Goal: Check status: Check status

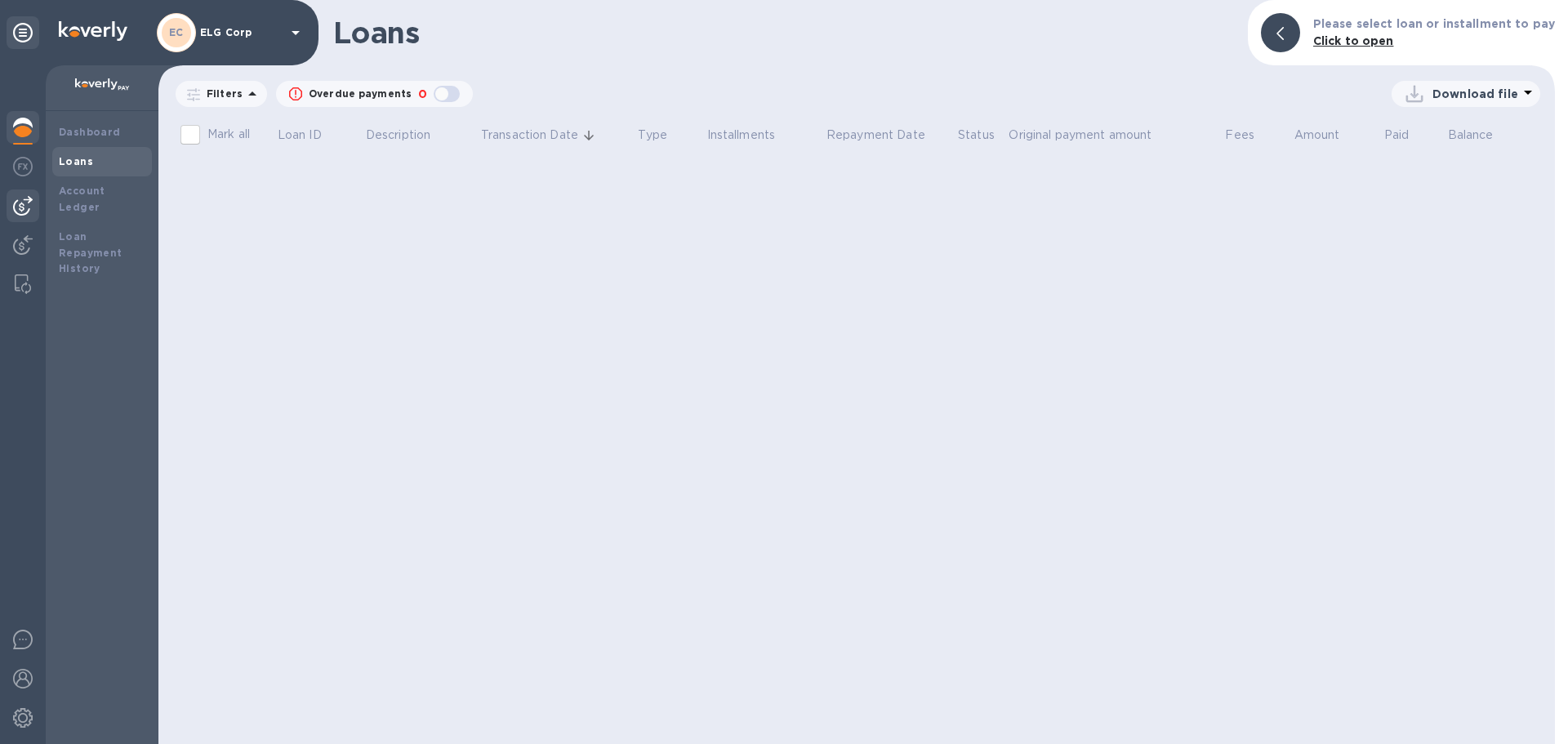
click at [29, 200] on img at bounding box center [22, 205] width 20 height 20
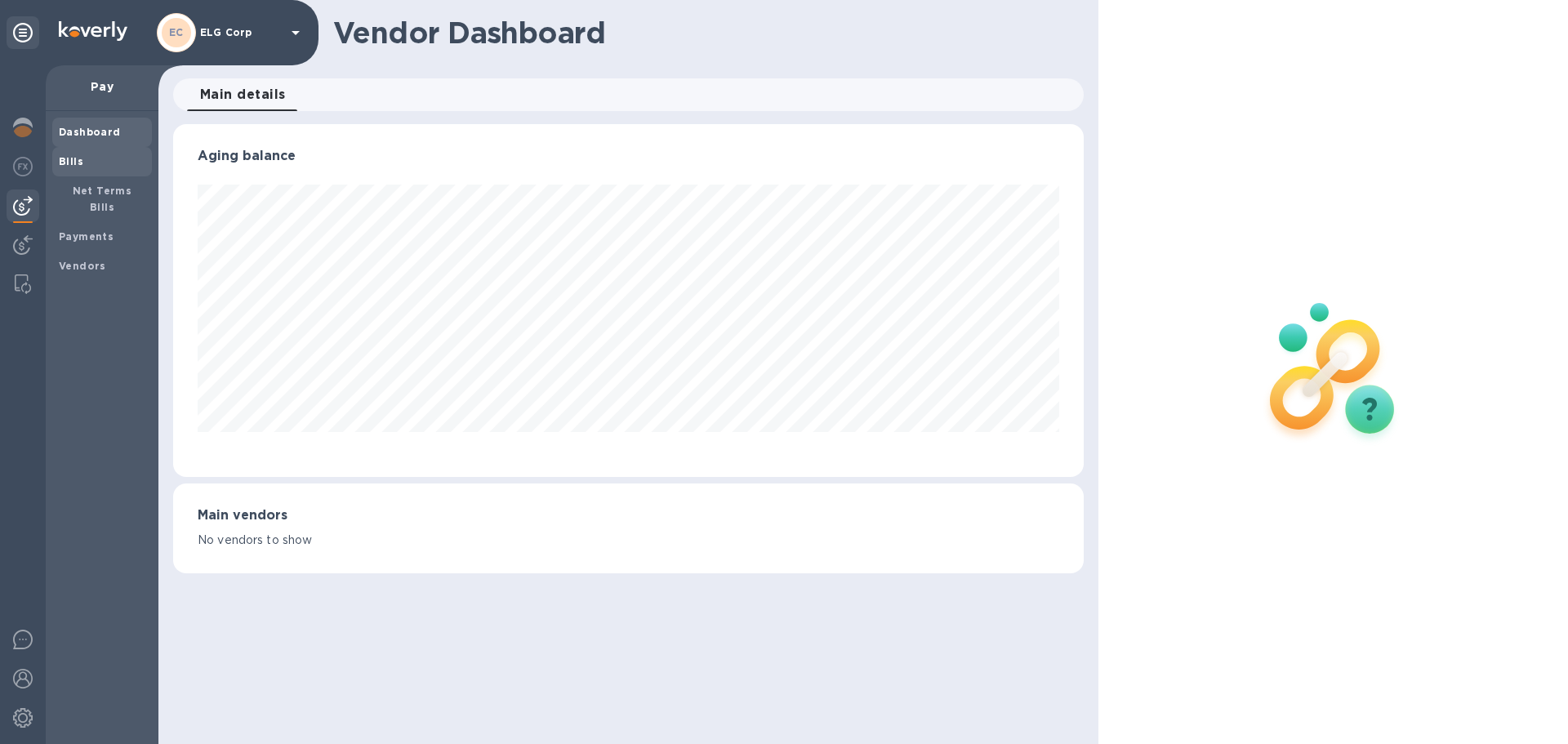
scroll to position [353, 910]
click at [78, 162] on b "Bills" at bounding box center [71, 161] width 25 height 12
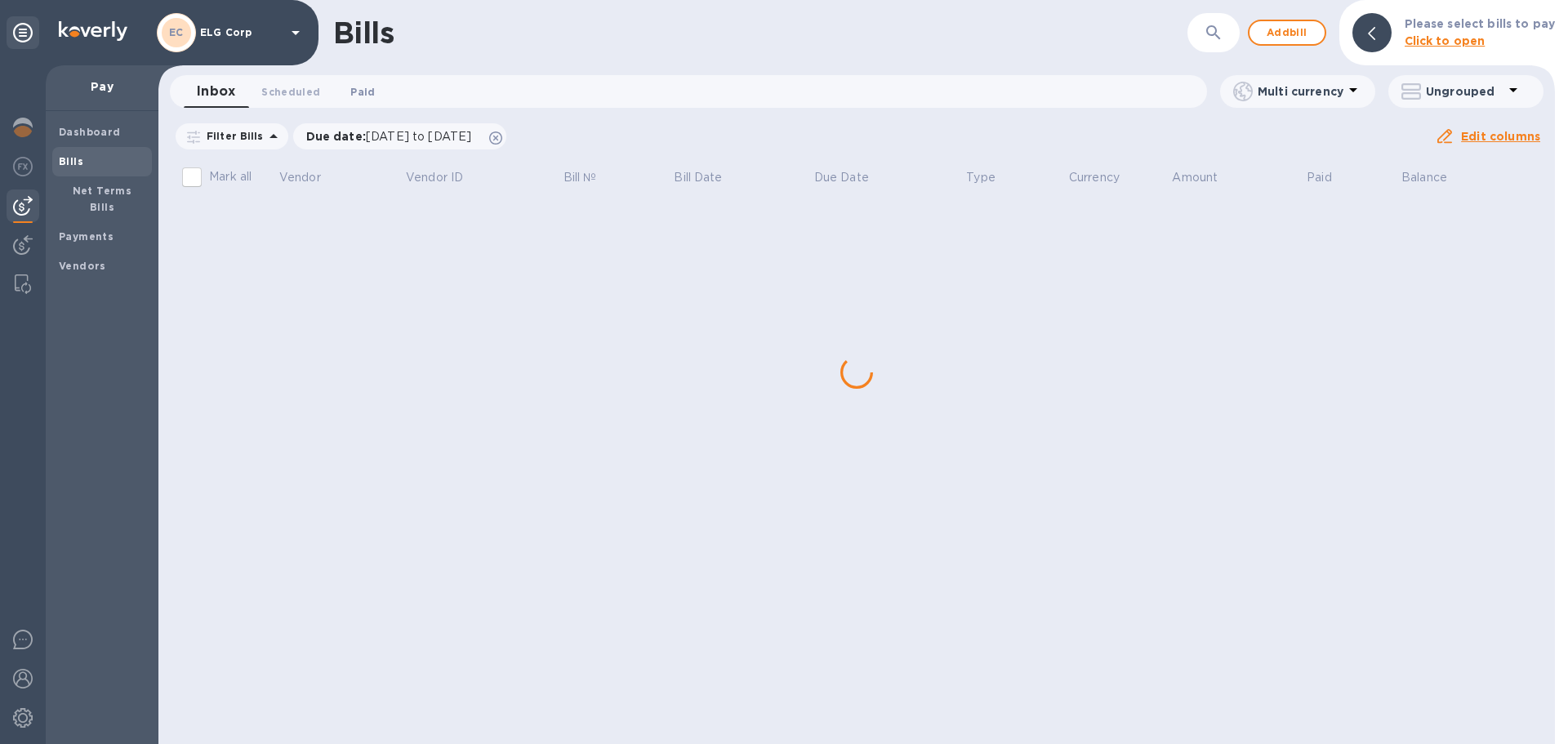
click at [360, 95] on span "Paid 0" at bounding box center [362, 92] width 25 height 17
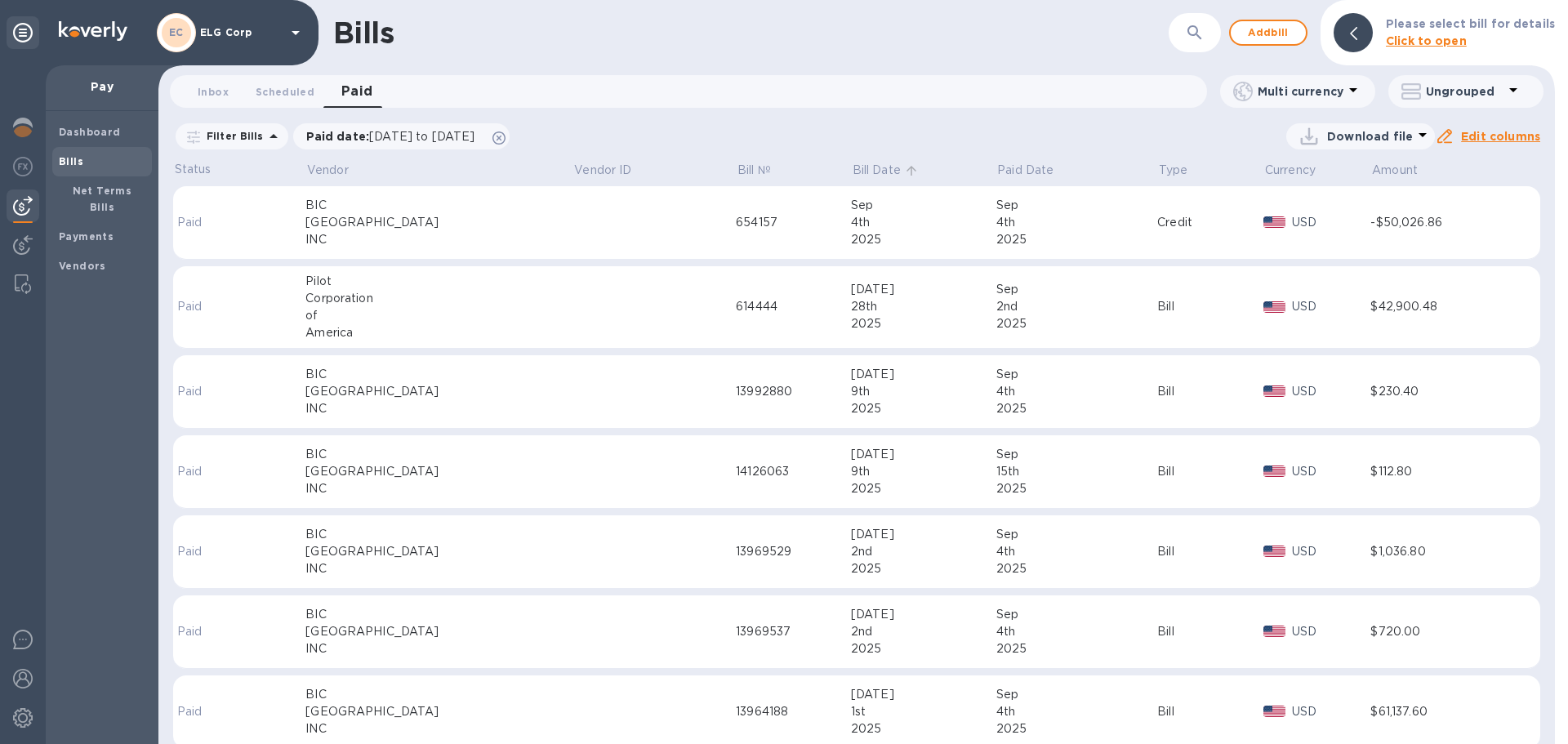
click at [853, 174] on p "Bill Date" at bounding box center [877, 170] width 49 height 17
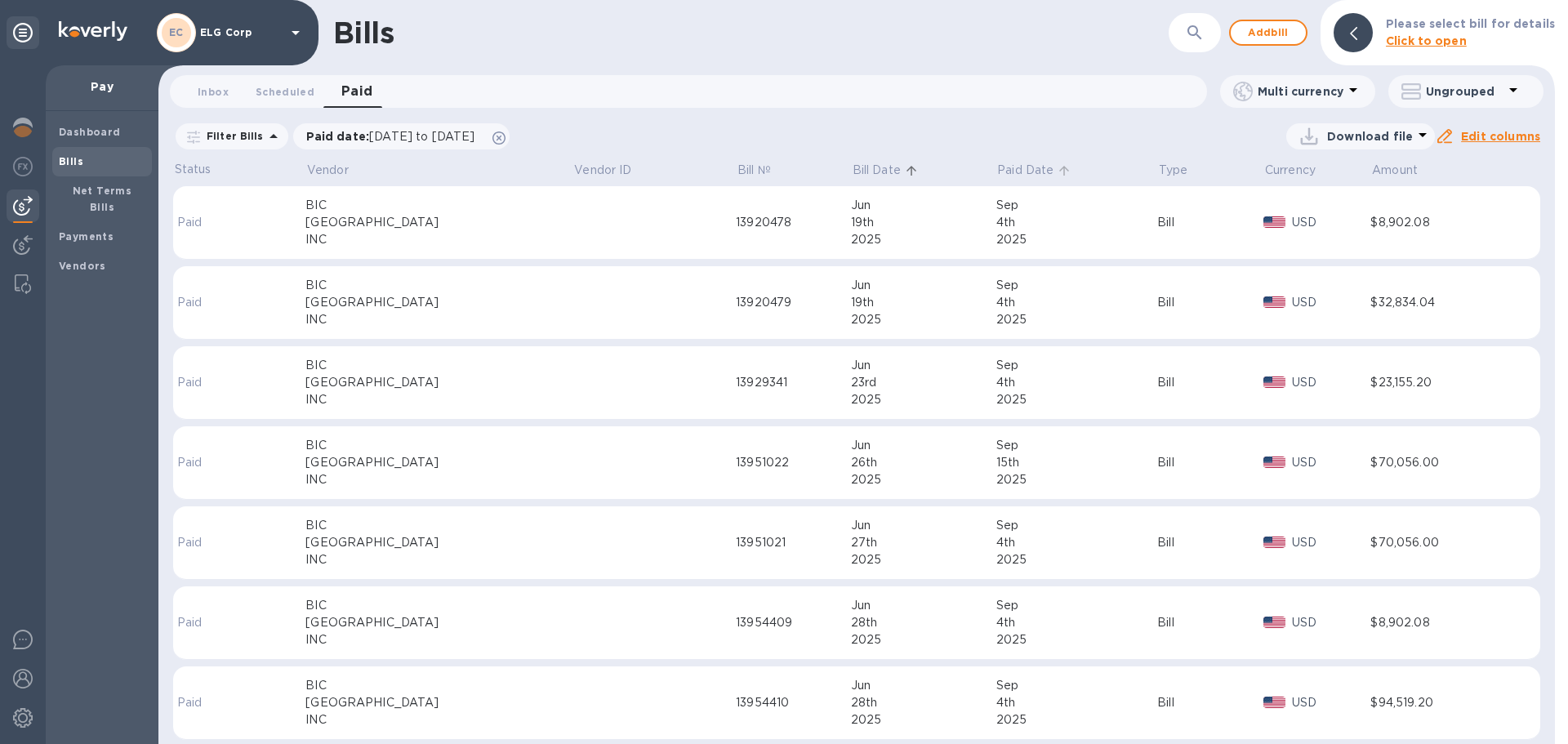
click at [998, 171] on p "Paid Date" at bounding box center [1026, 170] width 56 height 17
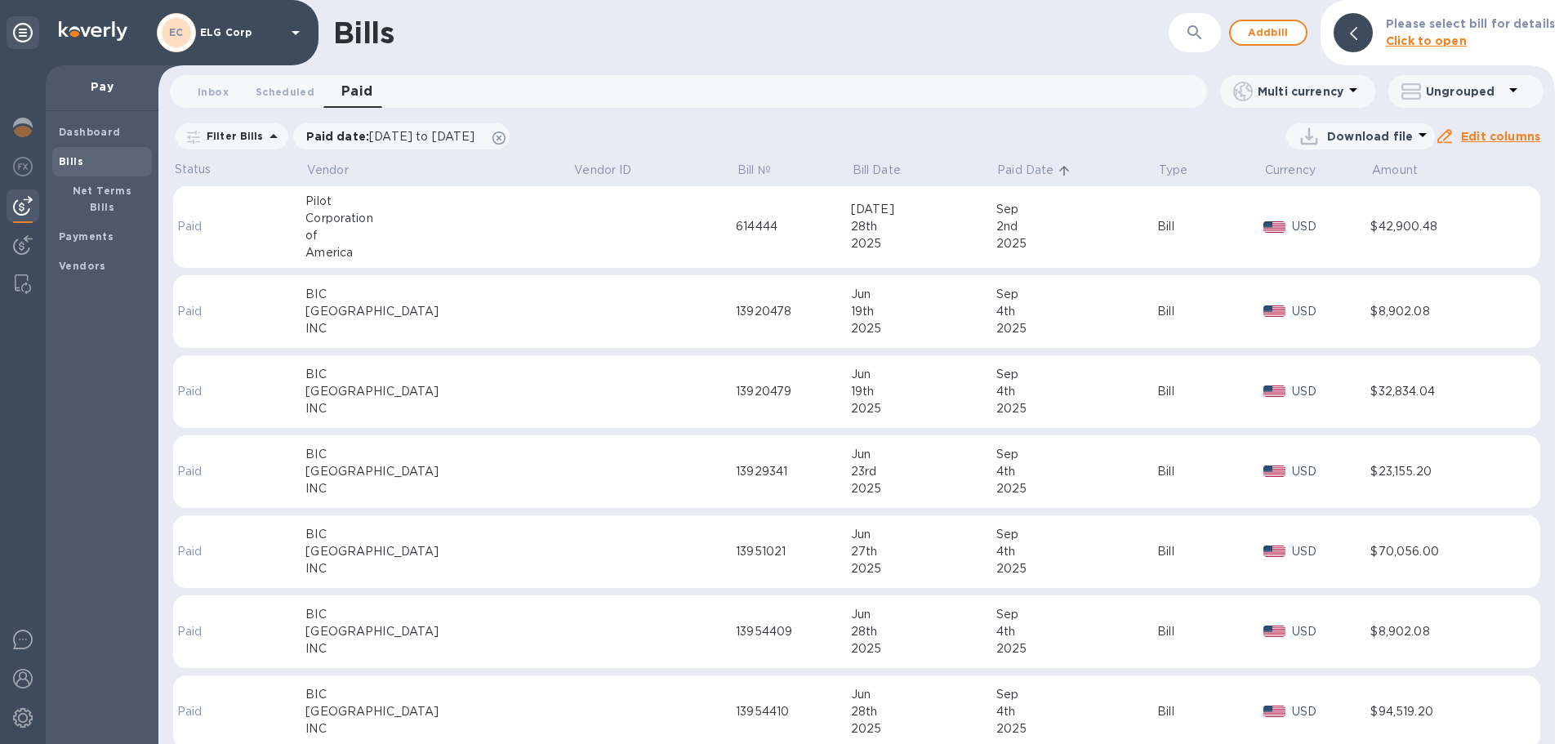
click at [998, 171] on p "Paid Date" at bounding box center [1026, 170] width 56 height 17
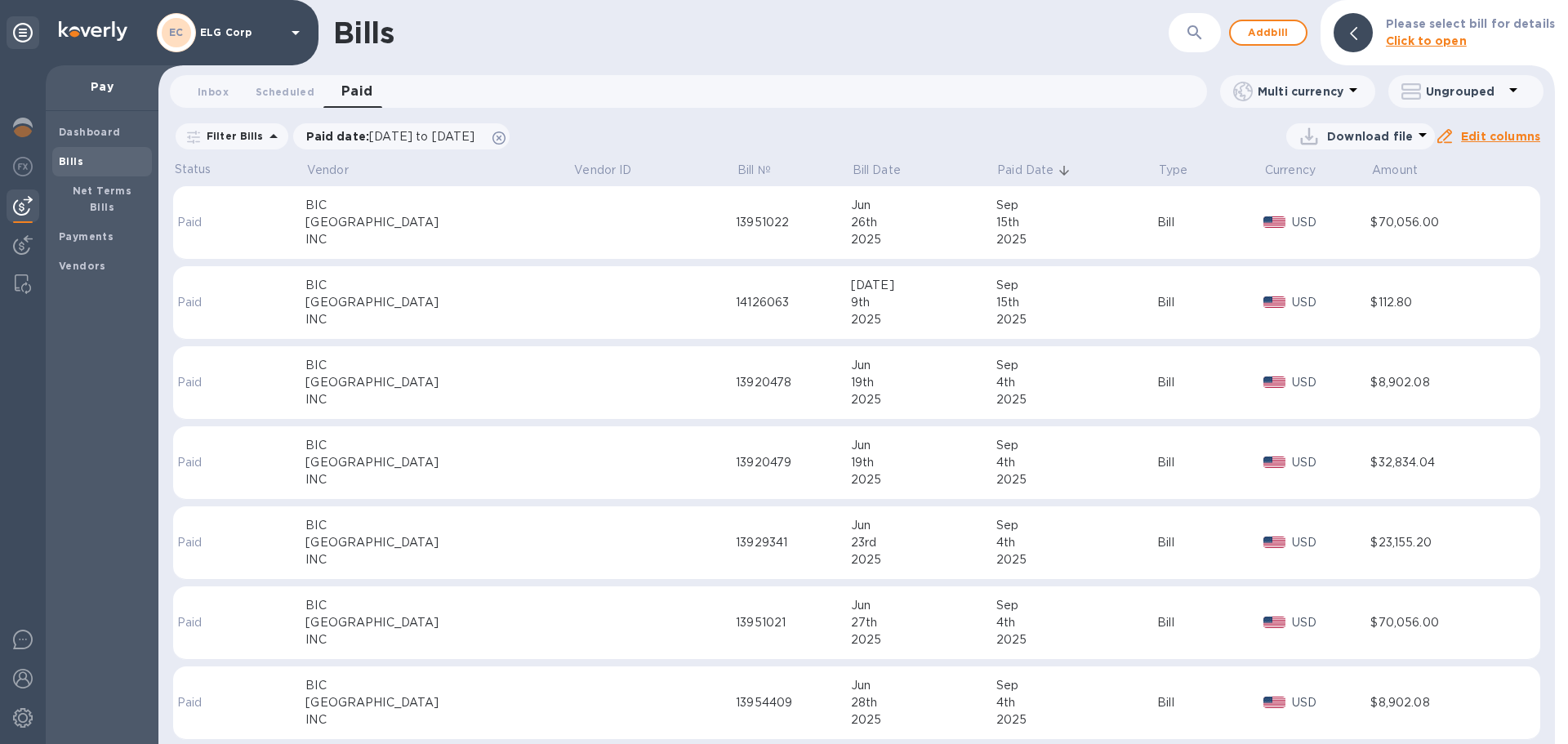
click at [997, 236] on div "2025" at bounding box center [1078, 239] width 162 height 17
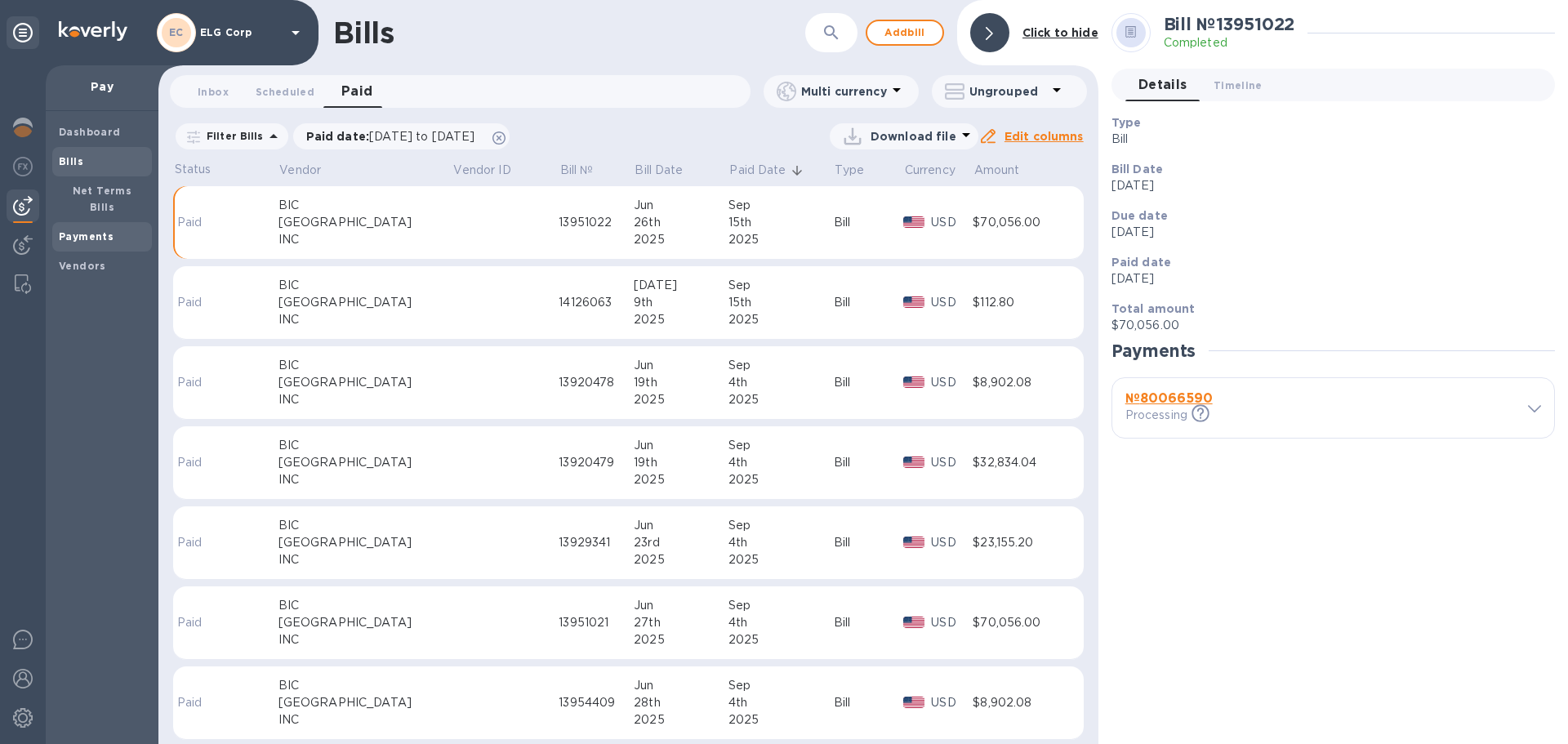
click at [106, 230] on b "Payments" at bounding box center [86, 236] width 55 height 12
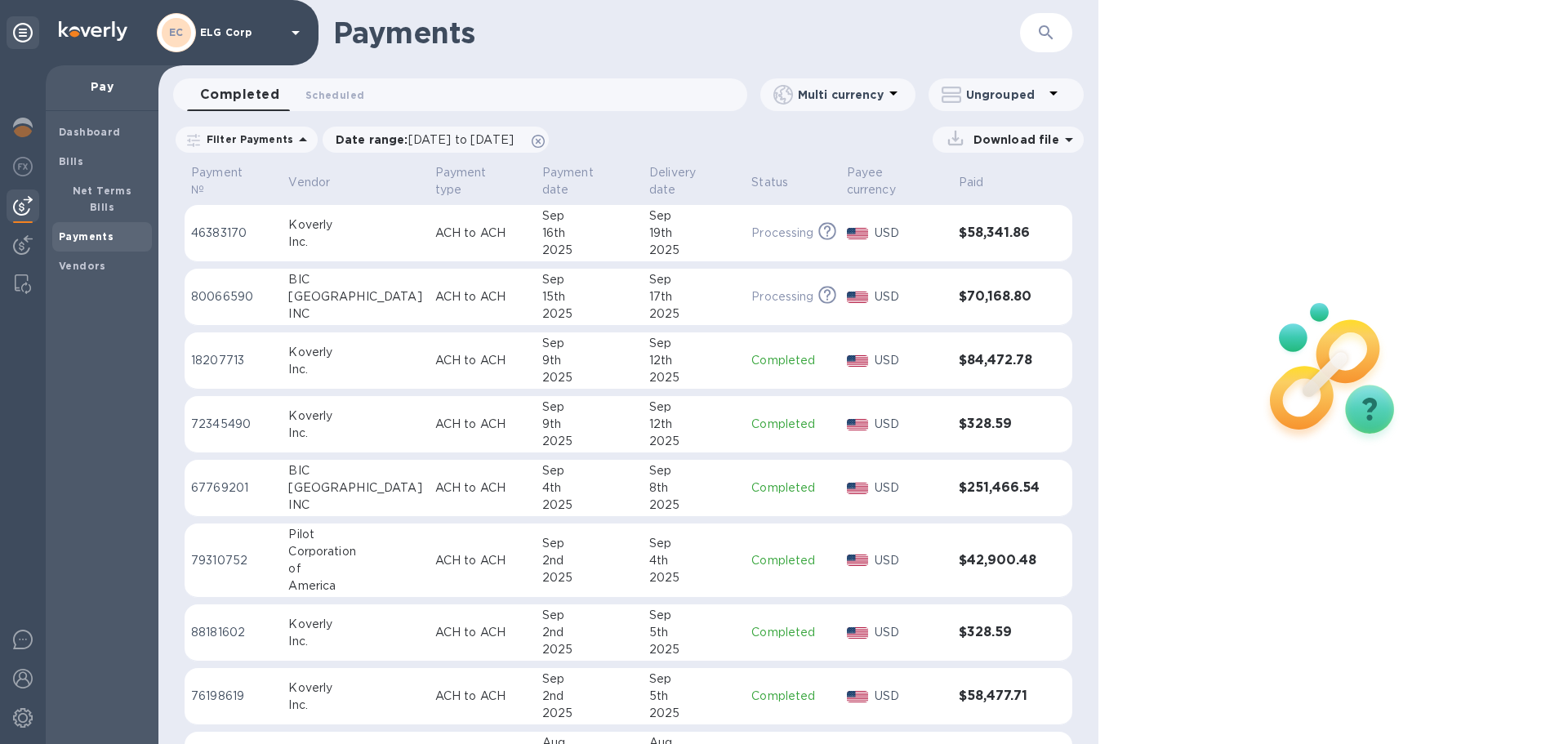
click at [690, 288] on div "17th" at bounding box center [694, 297] width 89 height 17
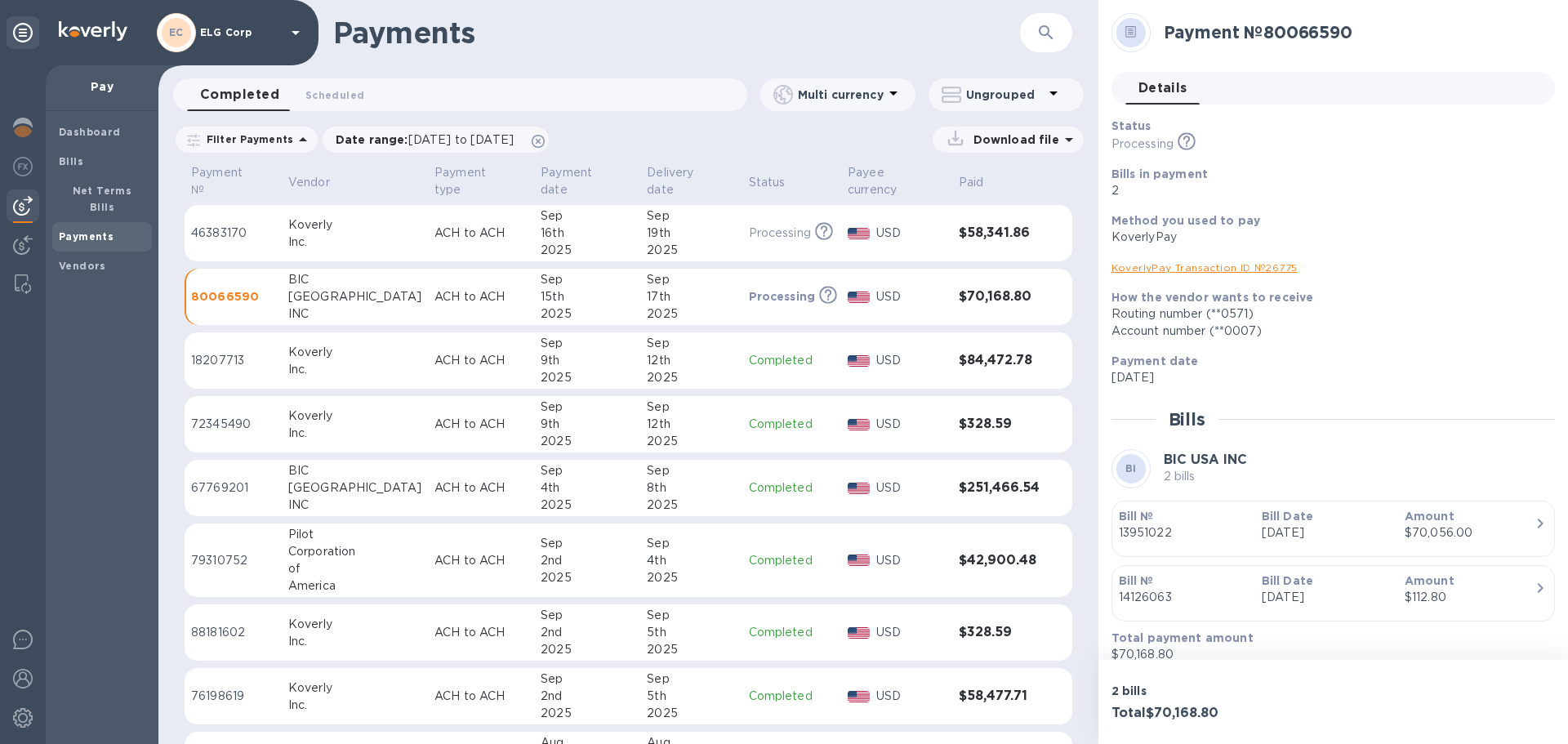
scroll to position [16, 0]
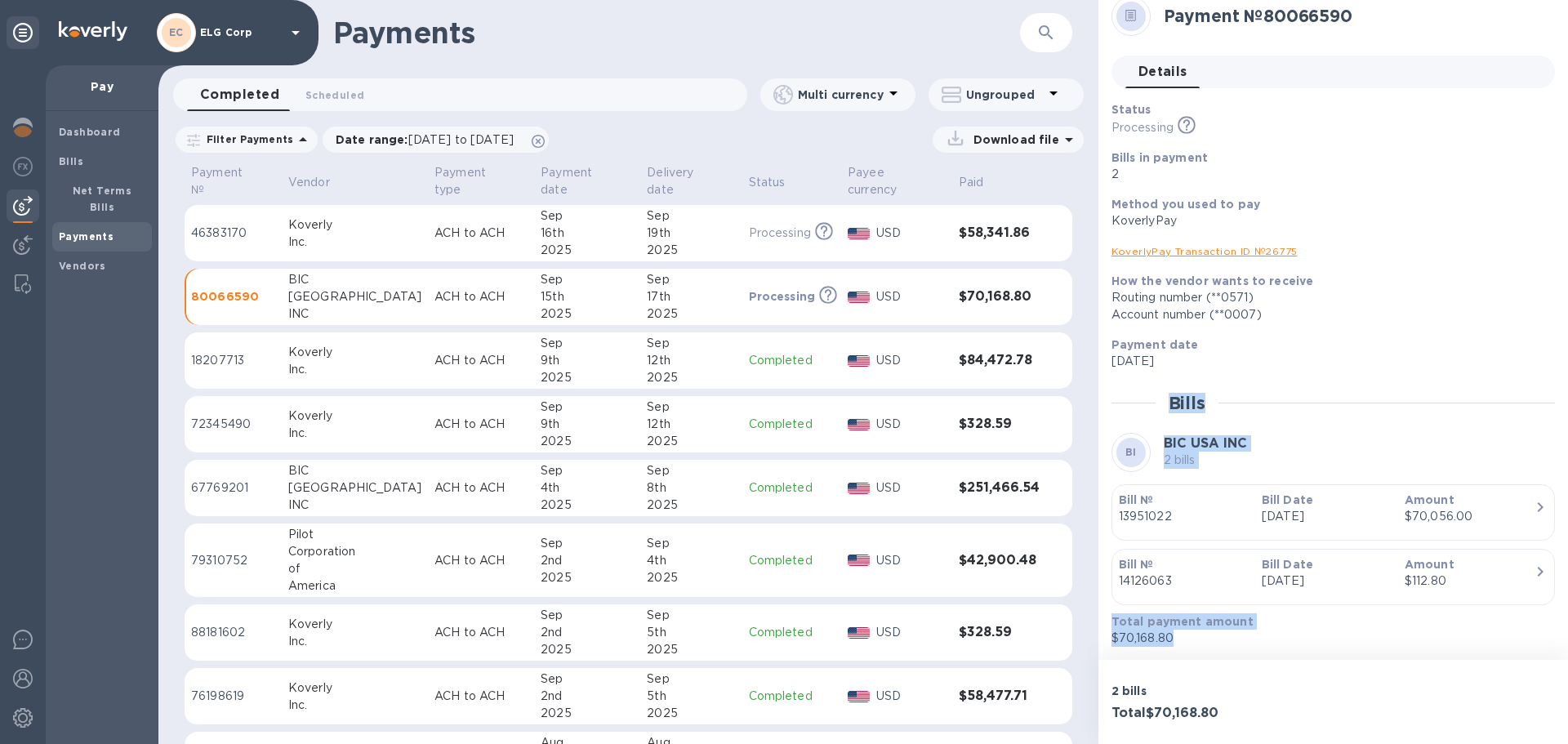
drag, startPoint x: 1171, startPoint y: 399, endPoint x: 1444, endPoint y: 642, distance: 365.5
click at [1444, 642] on div "Status Processing This payment is under compliance review, which may take up to…" at bounding box center [1334, 374] width 443 height 545
copy div "Bills BI BIC USA INC 2 [PERSON_NAME] № 13951022 Bill Date [DATE] Amount $70,056…"
click at [1351, 699] on div "2 bills Total $70,168.80" at bounding box center [1333, 701] width 470 height 84
drag, startPoint x: 1325, startPoint y: 707, endPoint x: 1330, endPoint y: 722, distance: 15.8
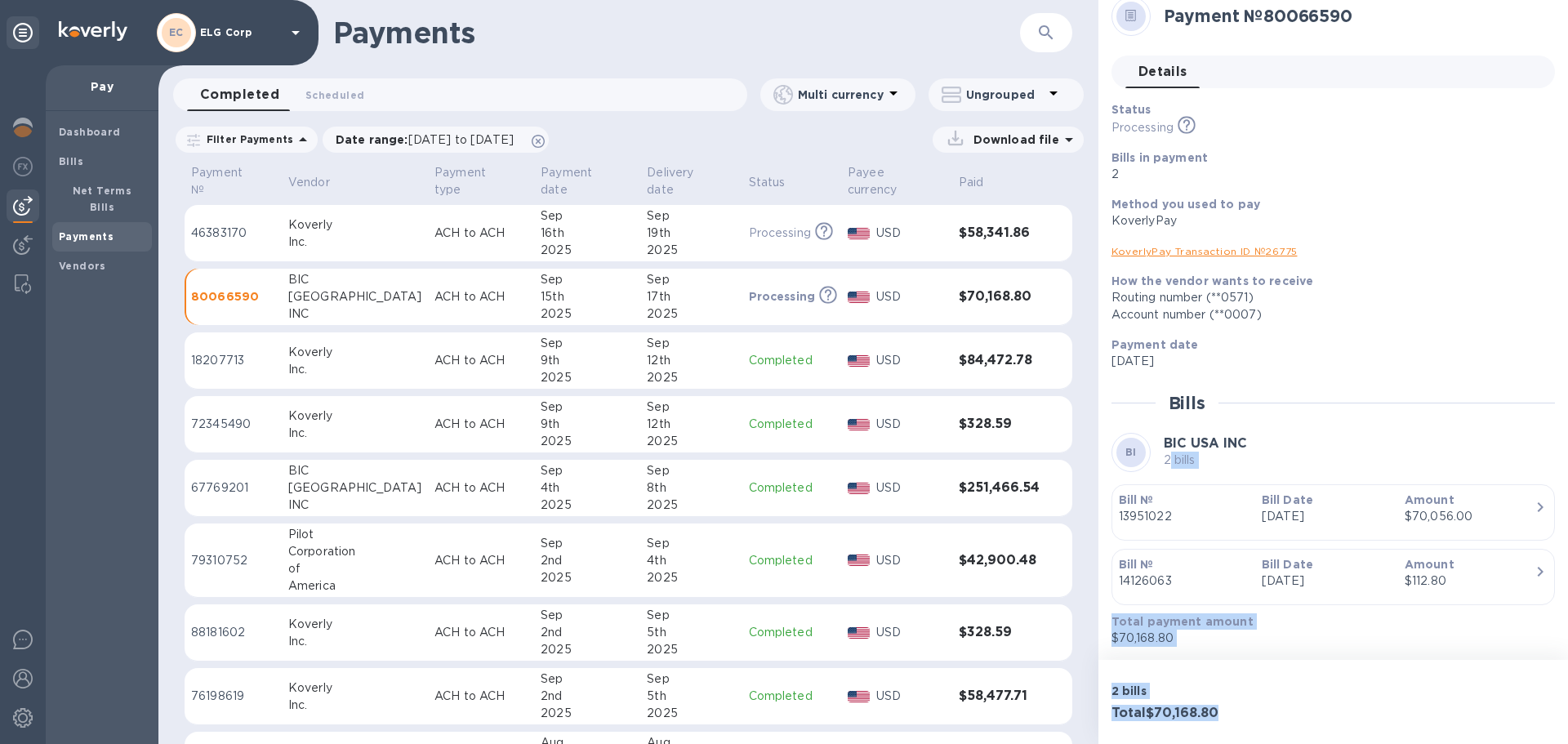
click at [1168, 453] on div "Payment № 80066590 Details 0 Status Processing This payment is under compliance…" at bounding box center [1333, 372] width 470 height 744
click at [1318, 705] on div "Total $70,168.80" at bounding box center [1219, 713] width 223 height 22
